Goal: Task Accomplishment & Management: Use online tool/utility

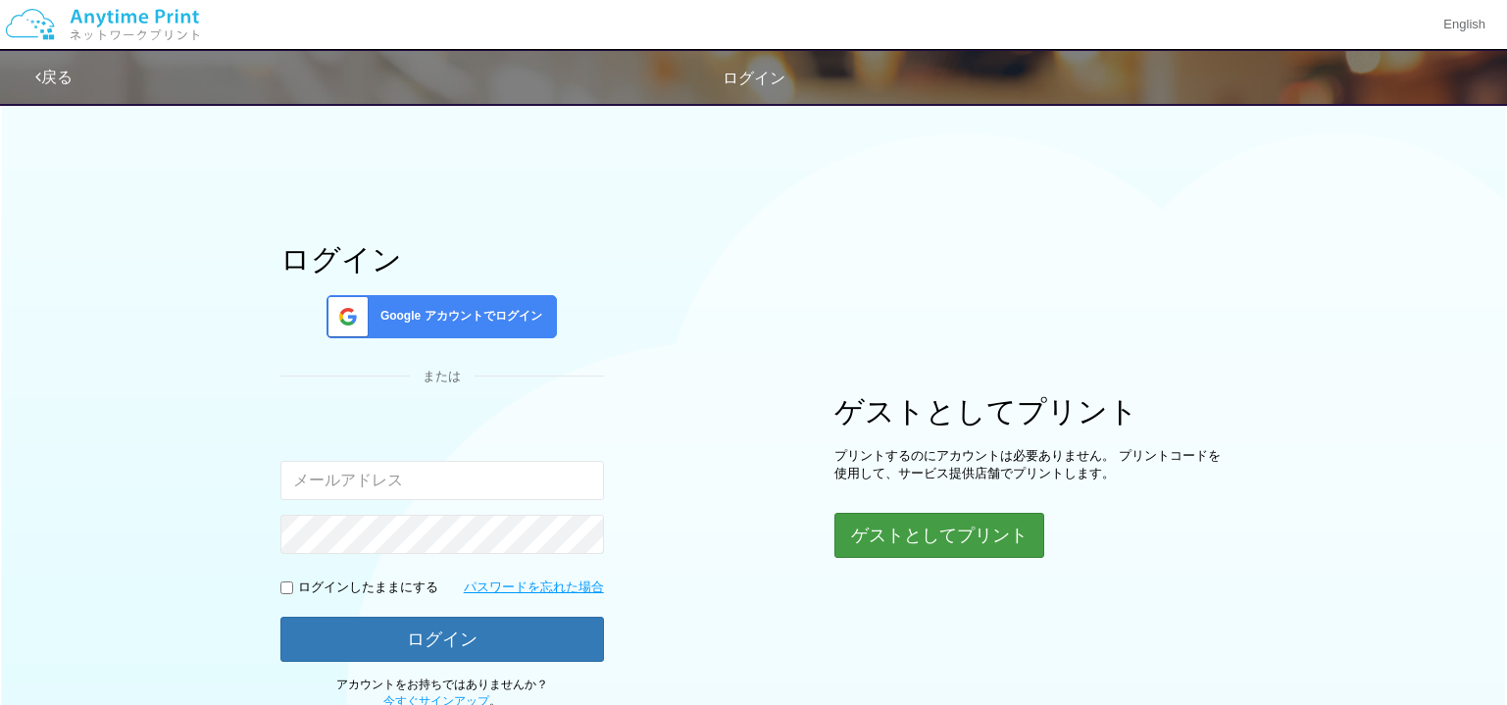
type input "[EMAIL_ADDRESS][DOMAIN_NAME]"
click at [889, 533] on button "ゲストとしてプリント" at bounding box center [939, 535] width 208 height 43
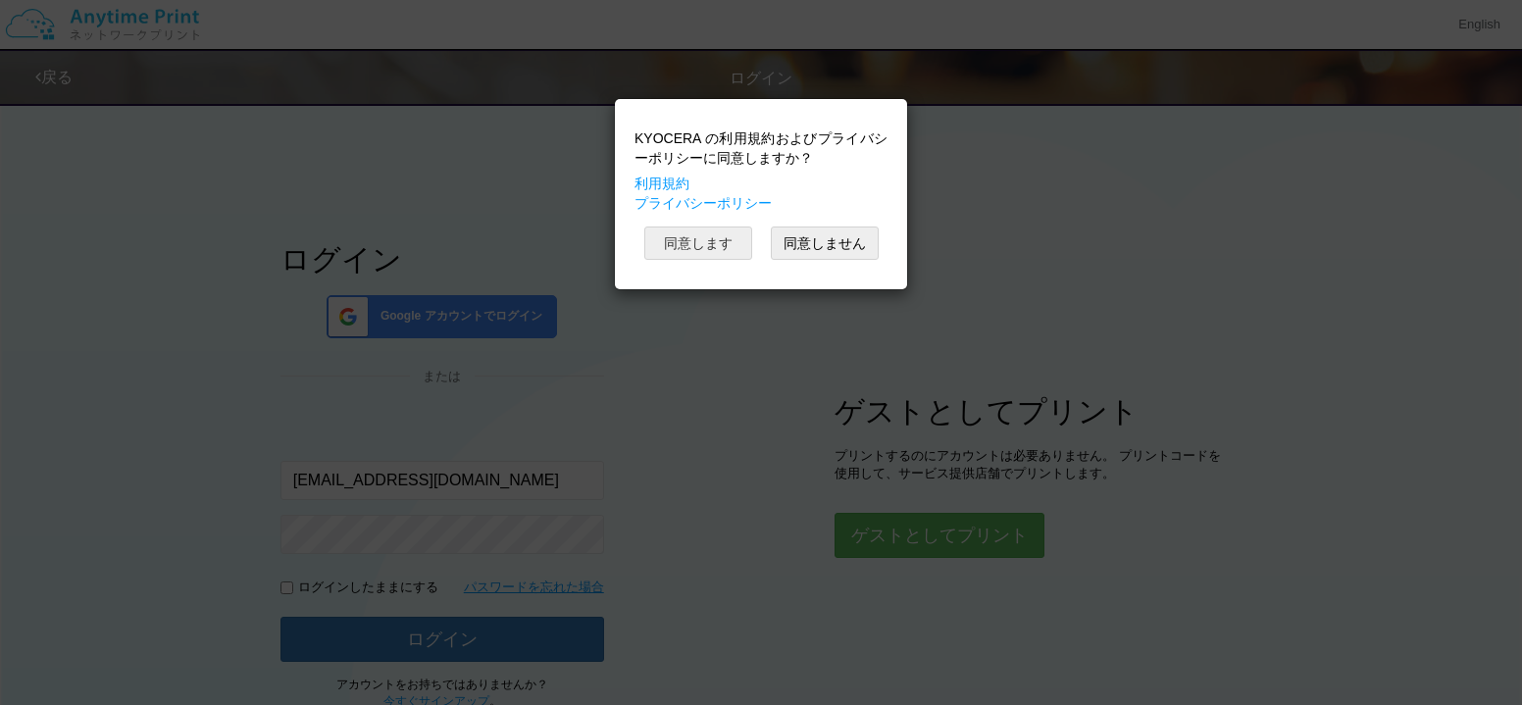
click at [726, 238] on button "同意します" at bounding box center [698, 243] width 108 height 33
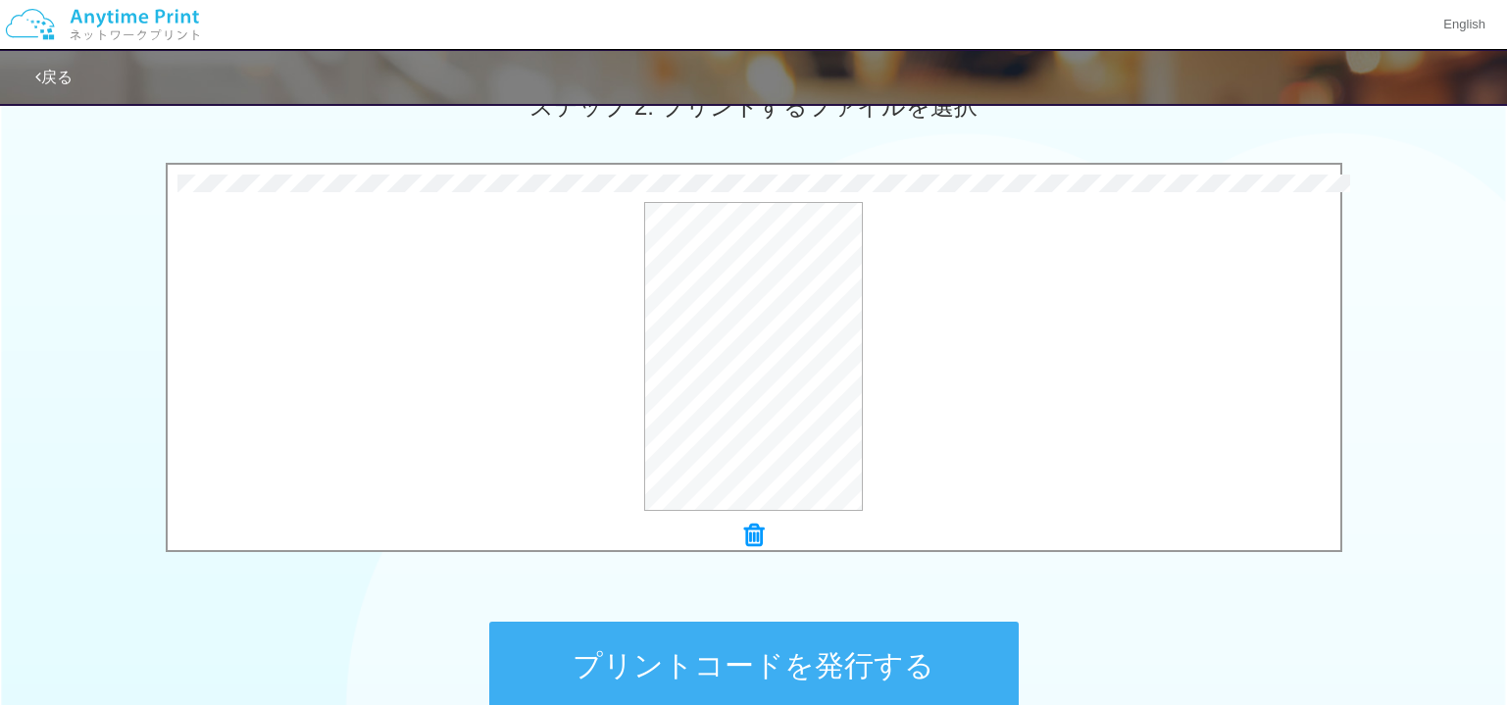
scroll to position [751, 0]
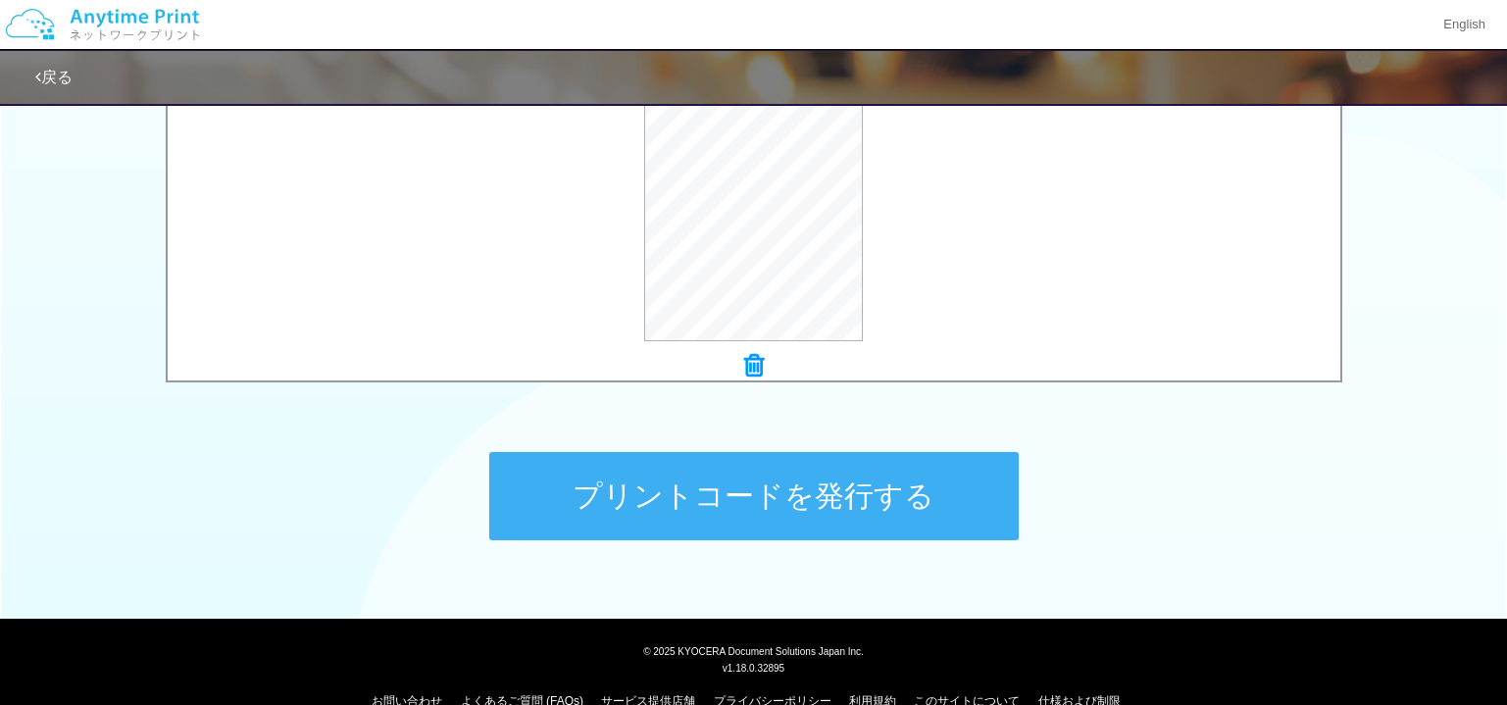
click at [759, 496] on button "プリントコードを発行する" at bounding box center [754, 496] width 530 height 88
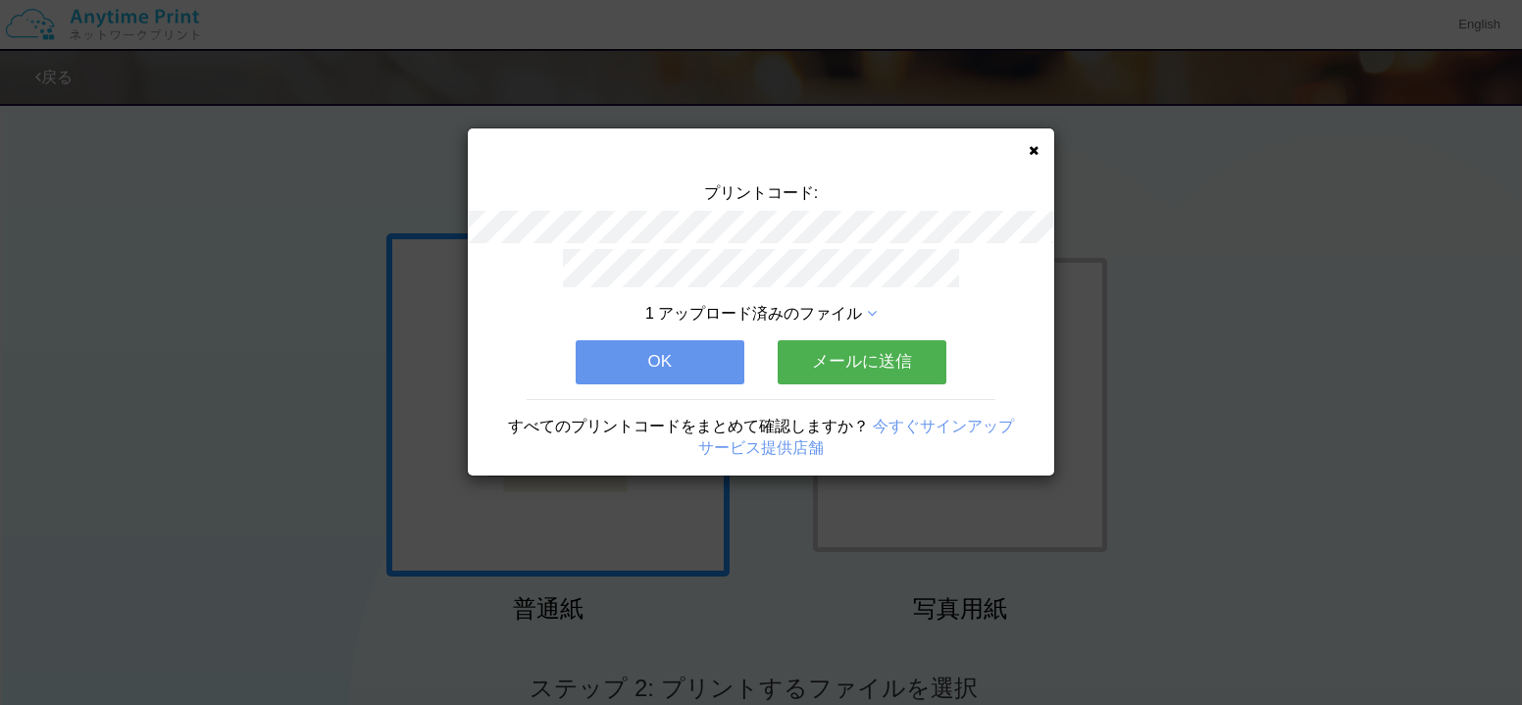
click at [839, 361] on button "メールに送信" at bounding box center [862, 361] width 169 height 43
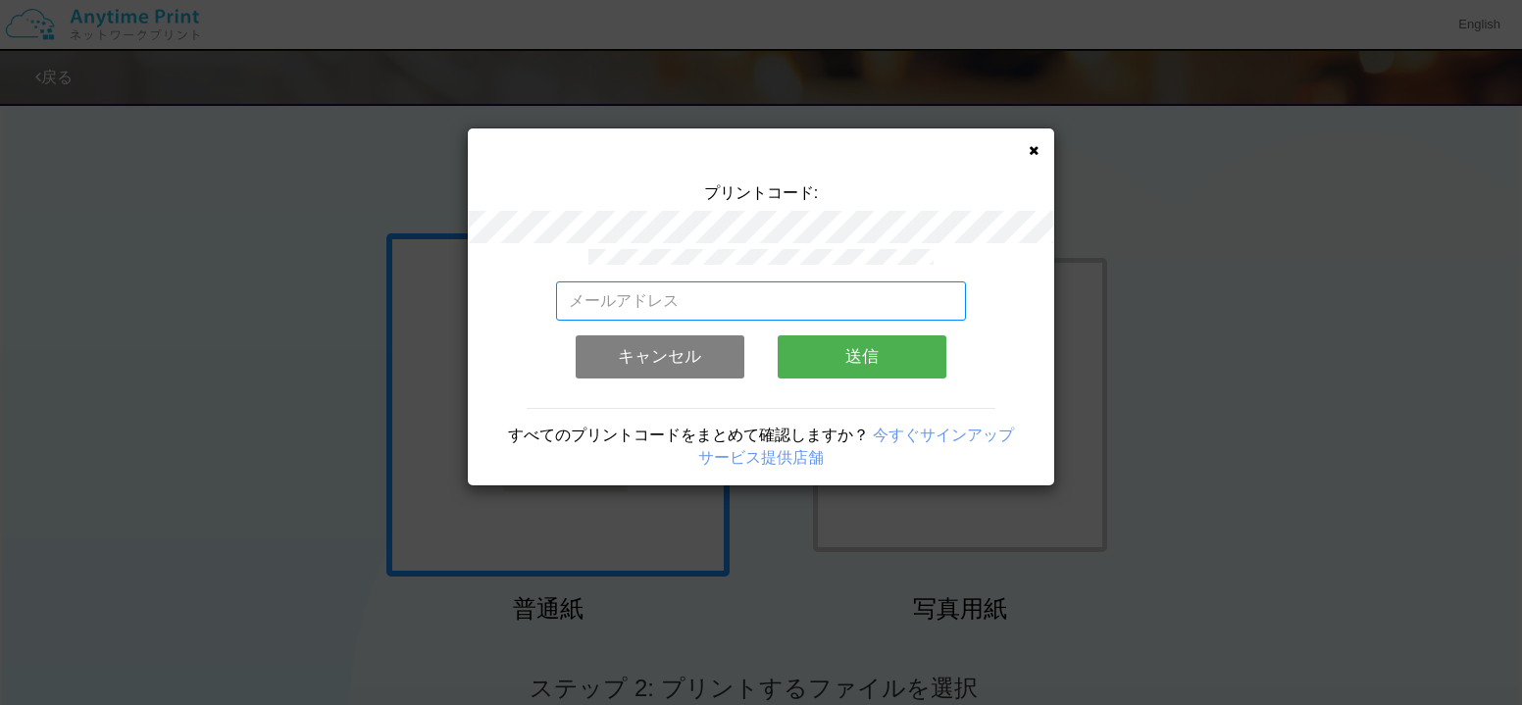
click at [755, 296] on input "email" at bounding box center [761, 300] width 411 height 39
type input "[EMAIL_ADDRESS][DOMAIN_NAME]"
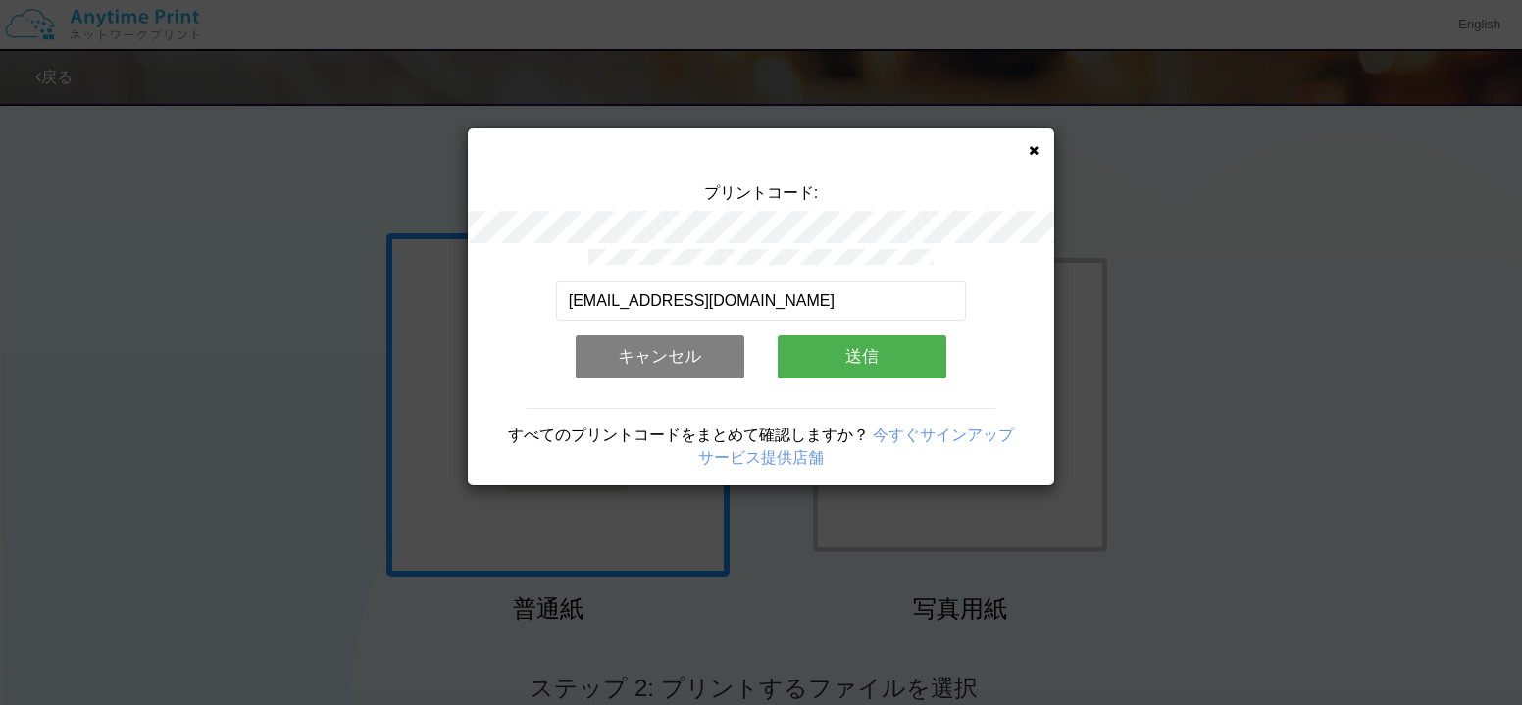
click at [836, 352] on button "送信" at bounding box center [862, 356] width 169 height 43
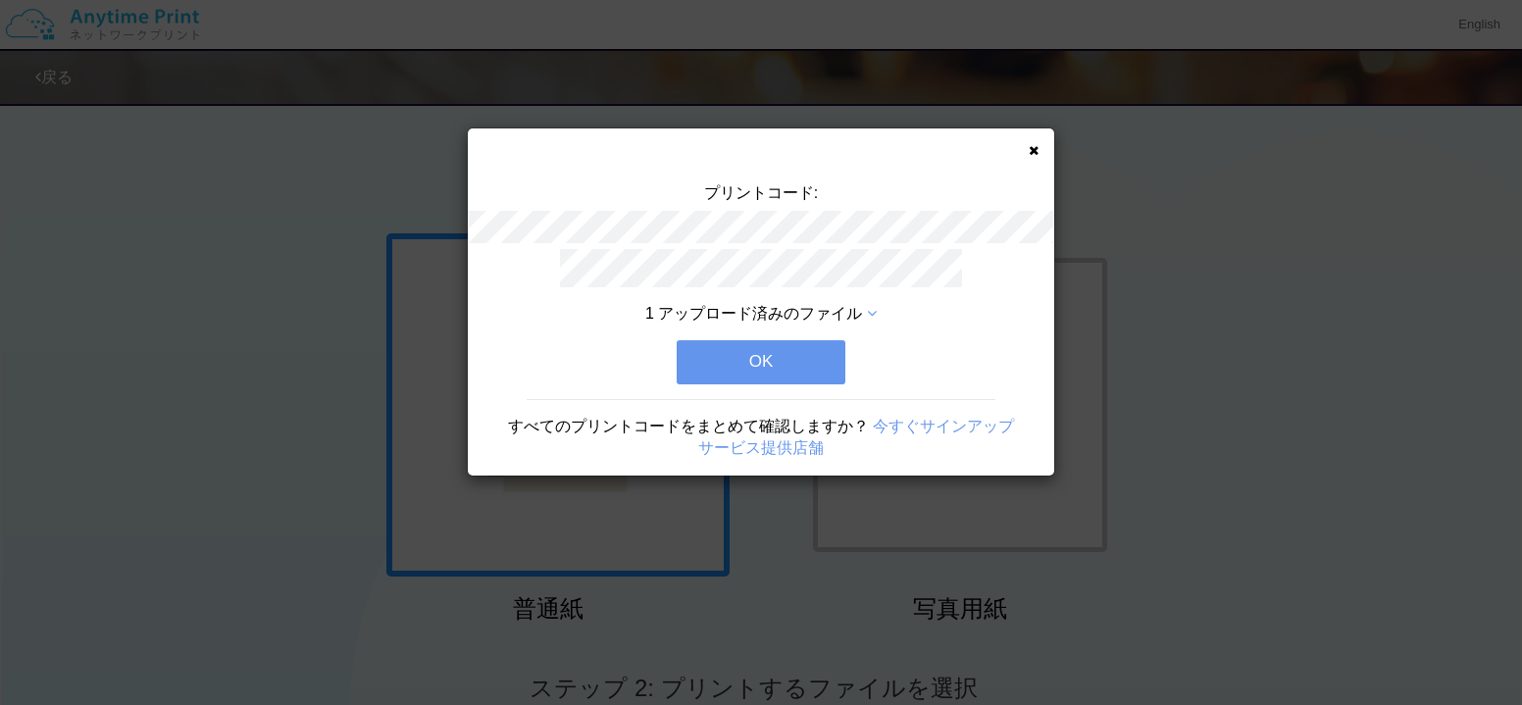
click at [763, 355] on button "OK" at bounding box center [761, 361] width 169 height 43
